Goal: Entertainment & Leisure: Browse casually

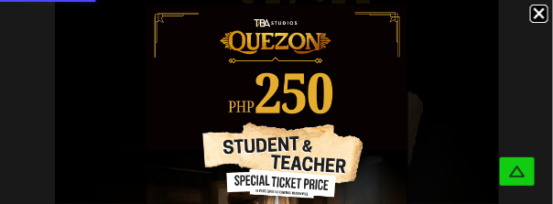
scroll to position [949, 0]
click at [514, 178] on icon at bounding box center [517, 172] width 18 height 18
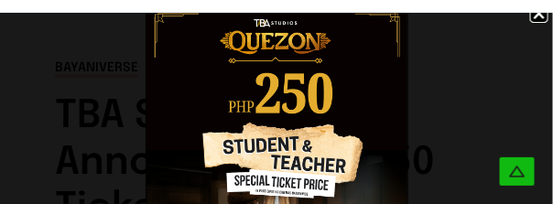
scroll to position [0, 0]
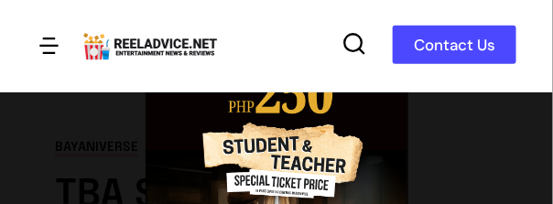
click at [263, 169] on img at bounding box center [276, 168] width 261 height 327
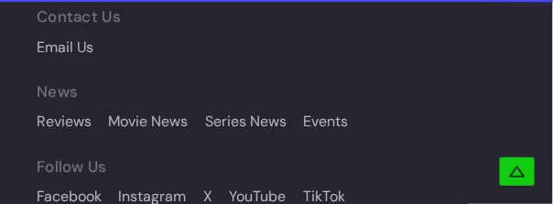
scroll to position [8533, 0]
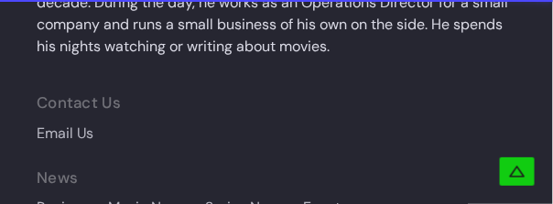
click at [512, 178] on icon at bounding box center [517, 172] width 18 height 18
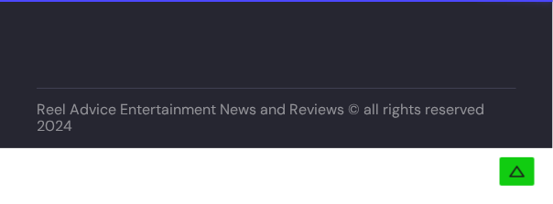
scroll to position [7922, 0]
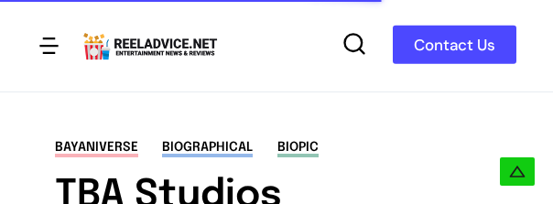
scroll to position [1949, 0]
